Goal: Use online tool/utility: Utilize a website feature to perform a specific function

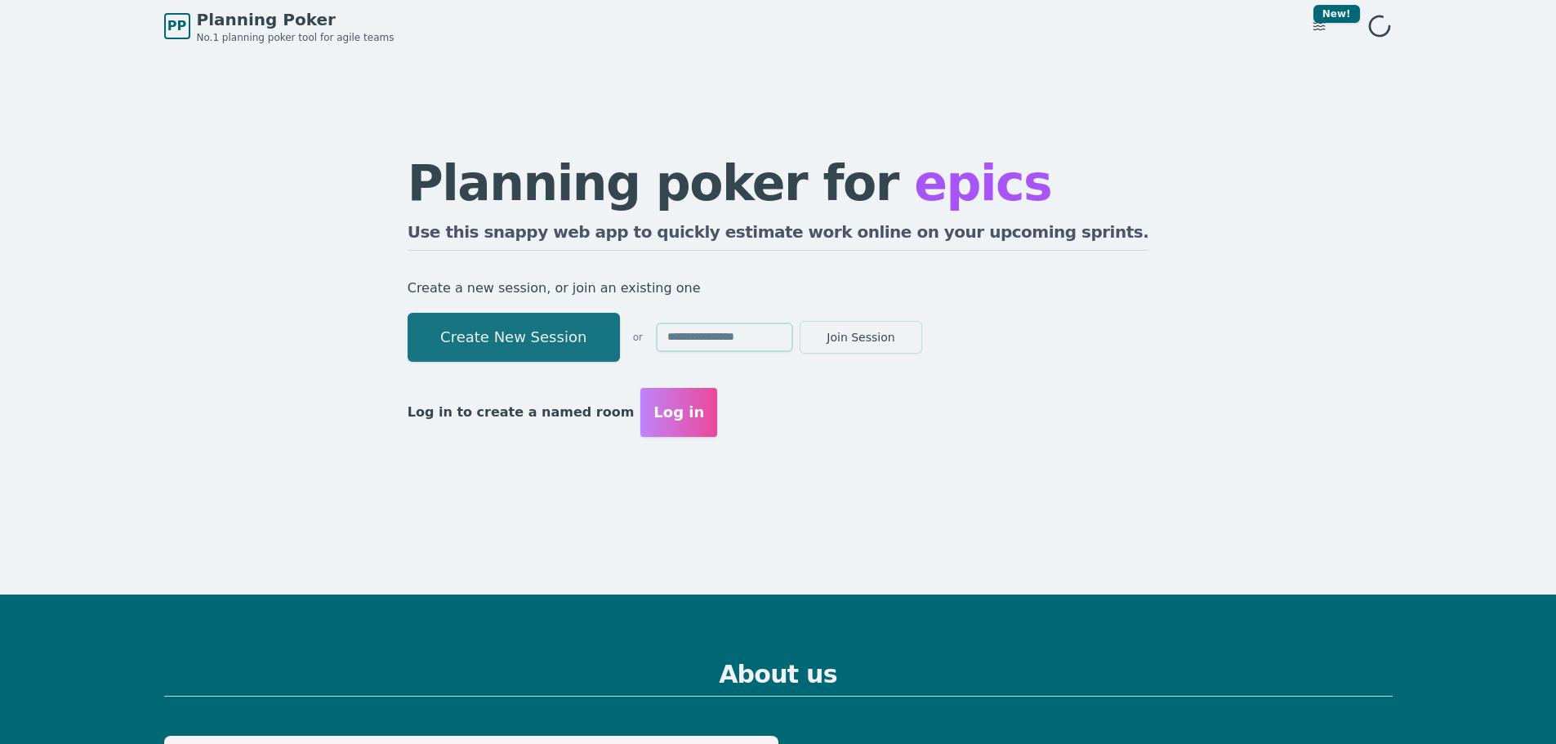
click at [613, 336] on button "Create New Session" at bounding box center [514, 337] width 212 height 49
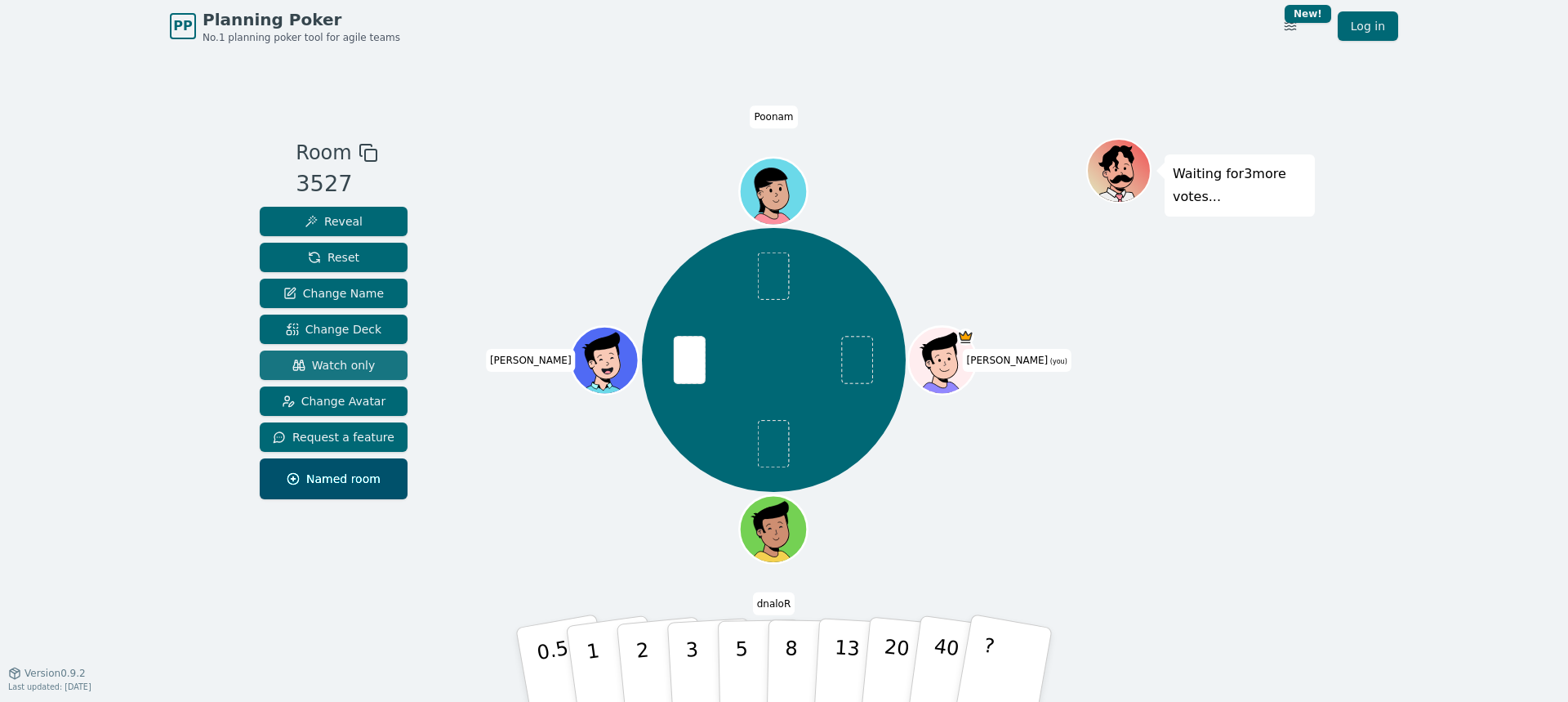
click at [317, 369] on span "Watch only" at bounding box center [333, 365] width 83 height 16
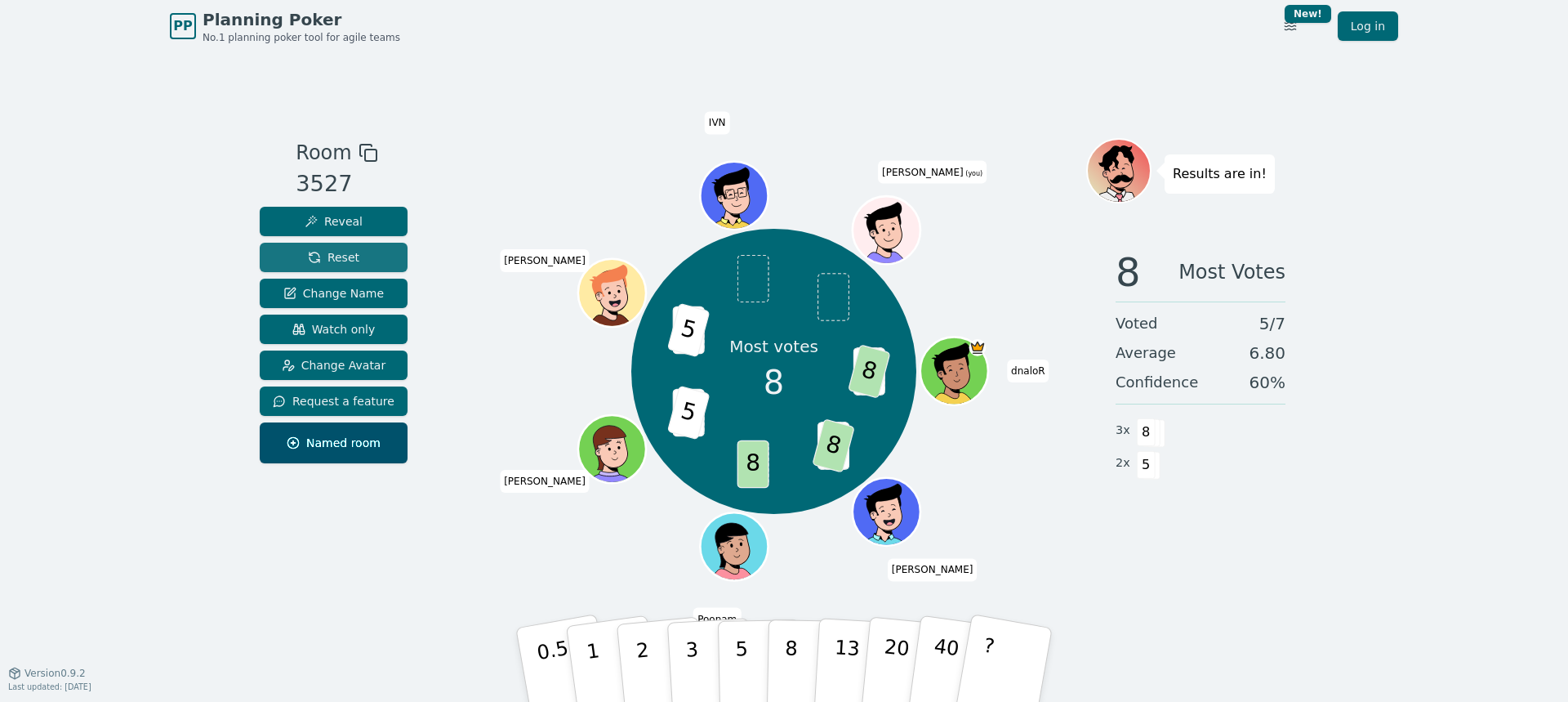
click at [344, 255] on span "Reset" at bounding box center [333, 257] width 51 height 16
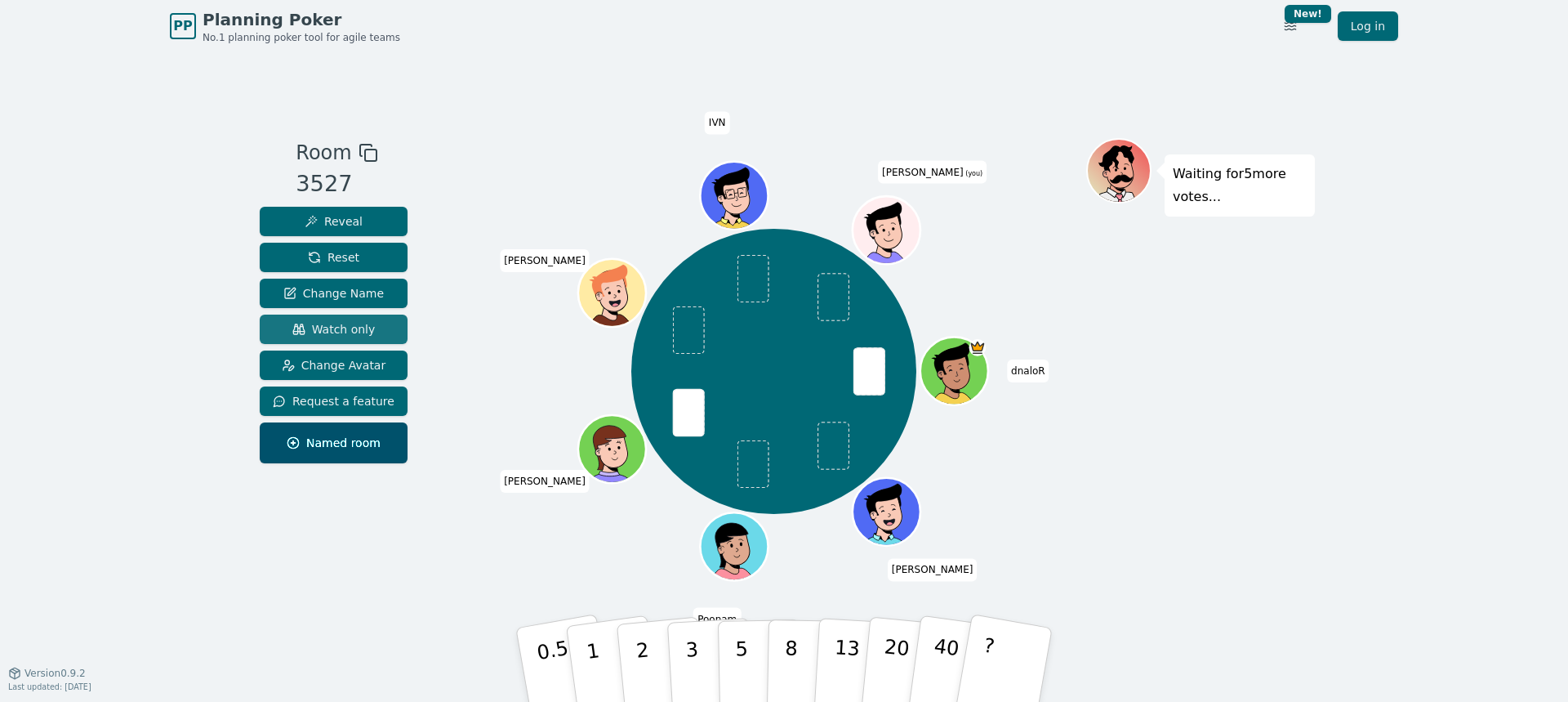
click at [349, 320] on button "Watch only" at bounding box center [334, 328] width 148 height 29
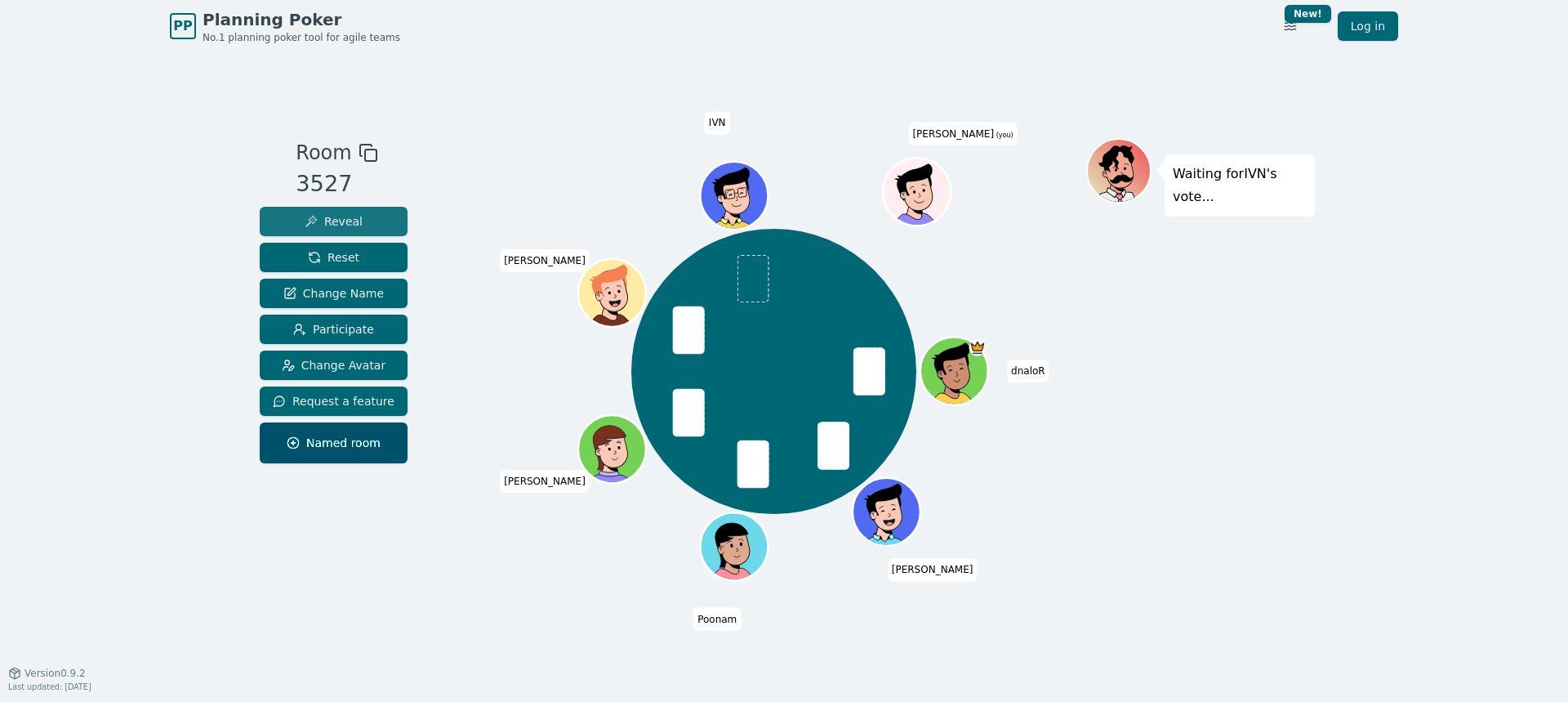
click at [347, 220] on span "Reveal" at bounding box center [334, 221] width 58 height 16
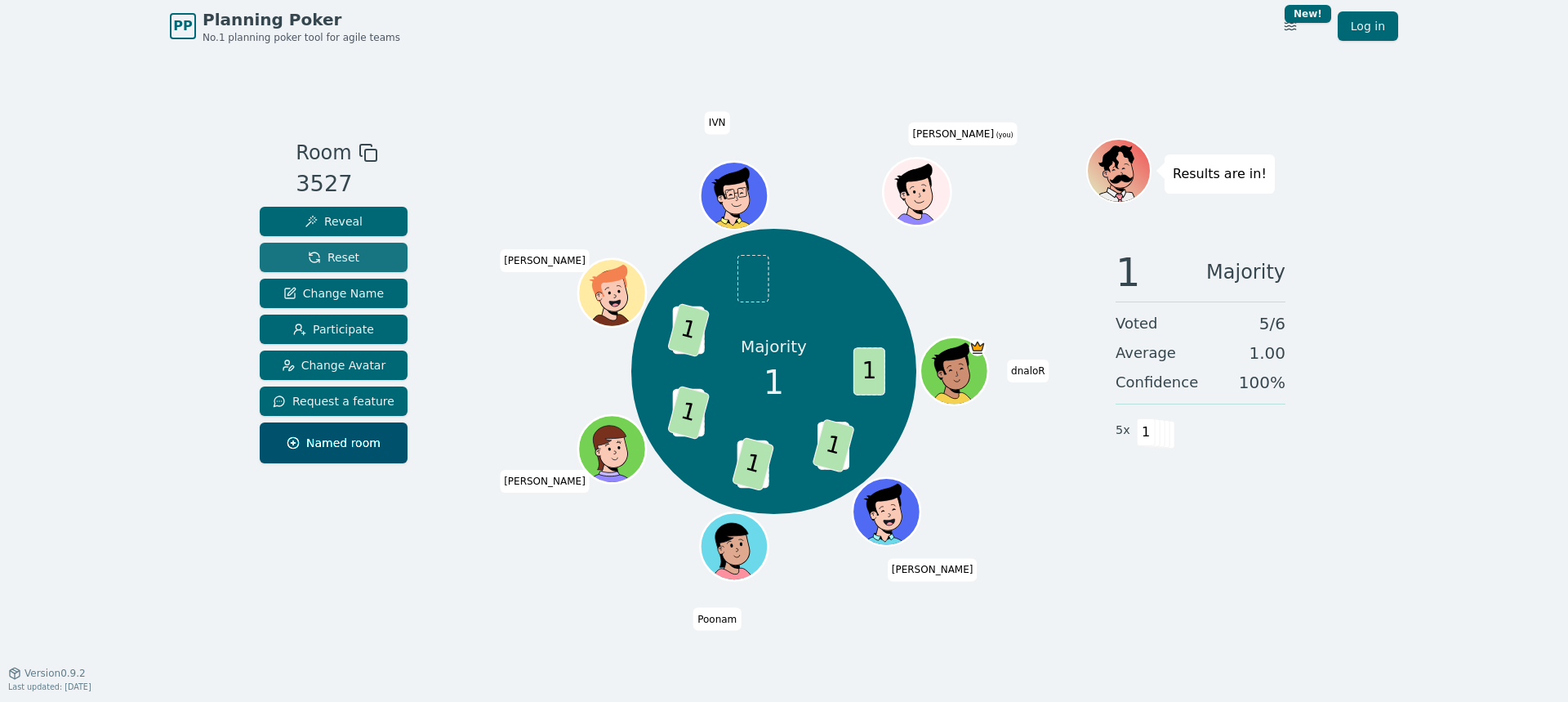
click at [337, 257] on span "Reset" at bounding box center [333, 257] width 51 height 16
